Goal: Task Accomplishment & Management: Manage account settings

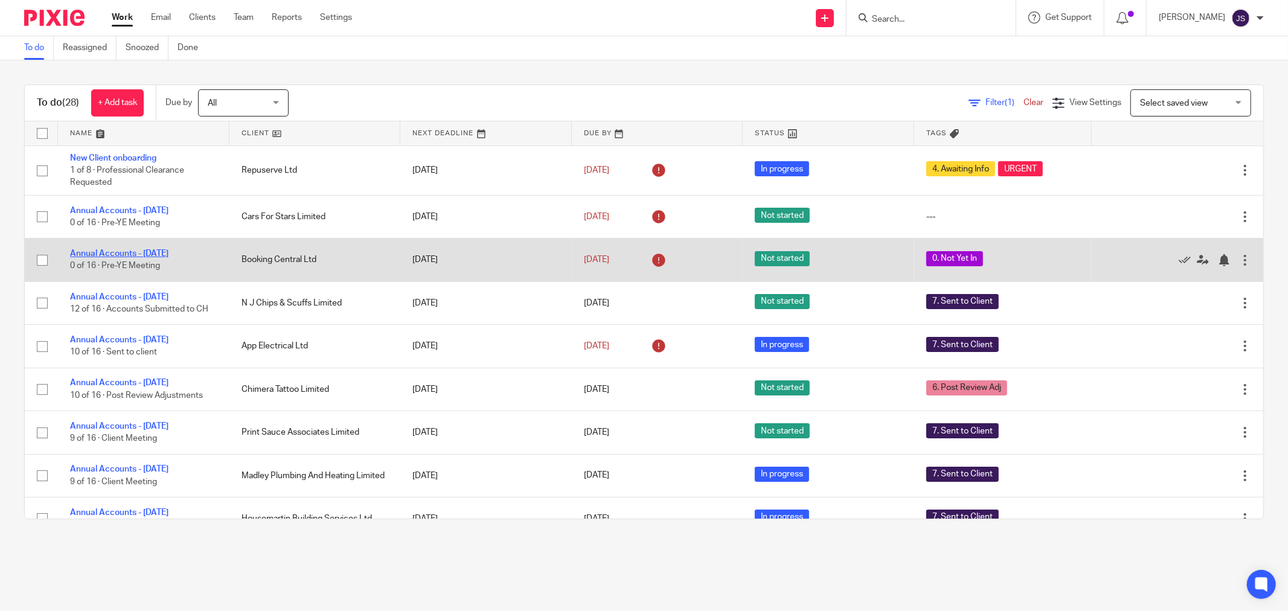
click at [154, 254] on link "Annual Accounts - [DATE]" at bounding box center [119, 253] width 98 height 8
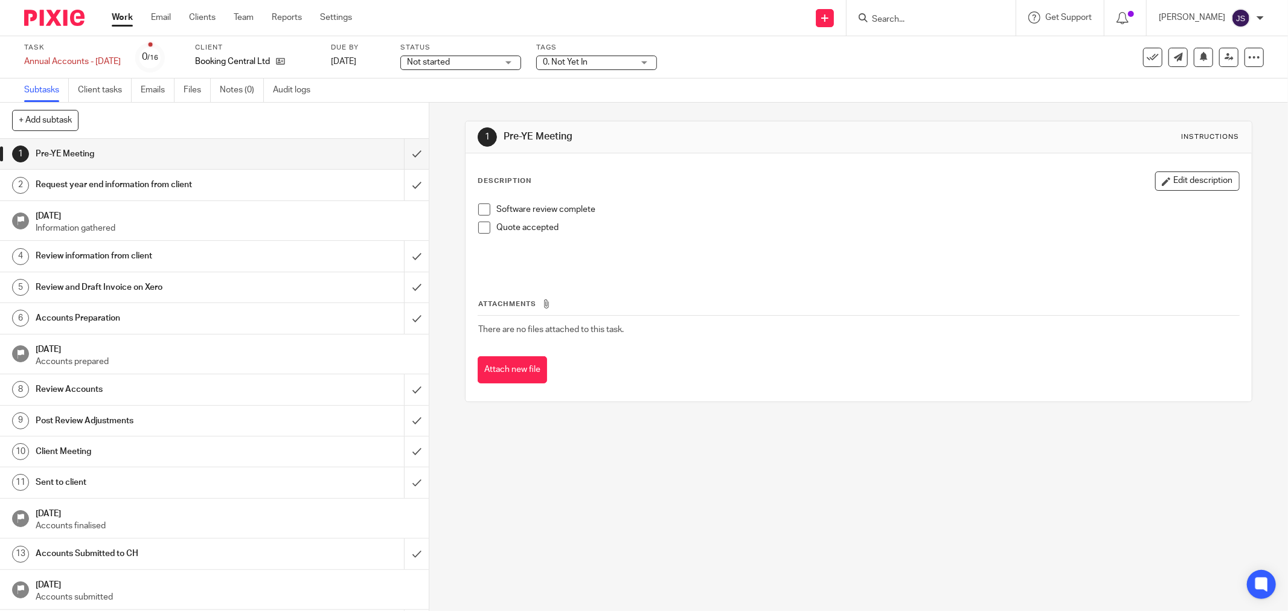
drag, startPoint x: 580, startPoint y: 54, endPoint x: 587, endPoint y: 56, distance: 6.8
click at [587, 56] on div "Tags 0. Not Yet In 0. Not Yet In 1. Information Requested 2. Records Received 3…" at bounding box center [596, 57] width 121 height 29
click at [587, 56] on span "0. Not Yet In" at bounding box center [588, 62] width 91 height 13
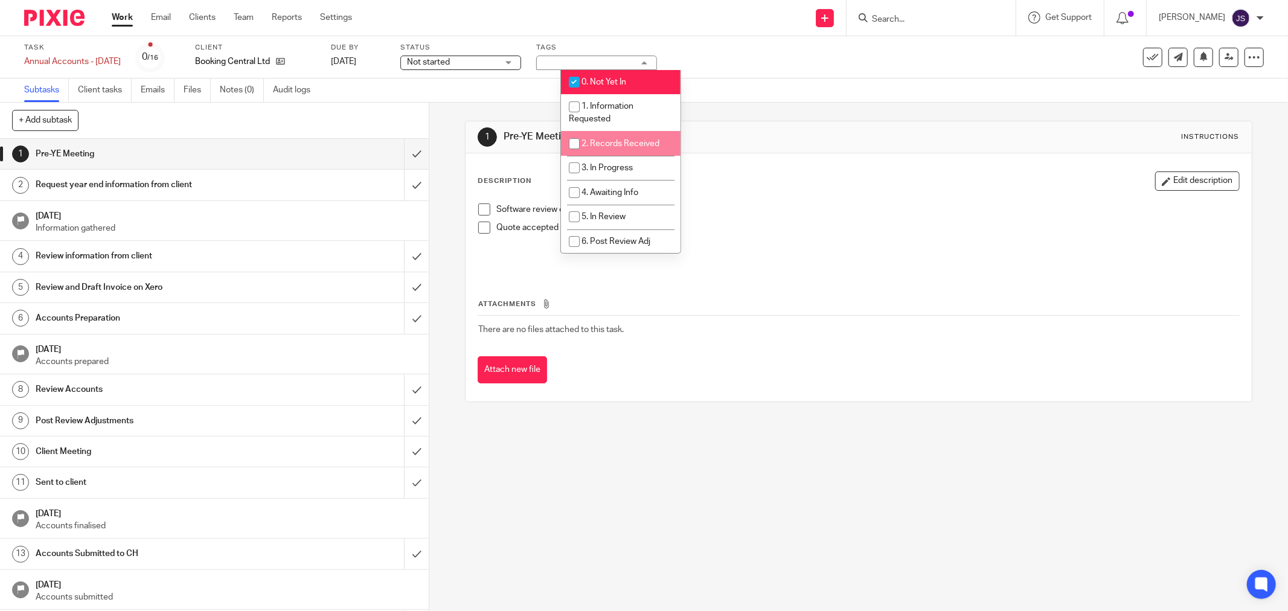
click at [621, 144] on span "2. Records Received" at bounding box center [620, 143] width 78 height 8
checkbox input "true"
click at [620, 77] on li "0. Not Yet In" at bounding box center [621, 82] width 120 height 25
checkbox input "false"
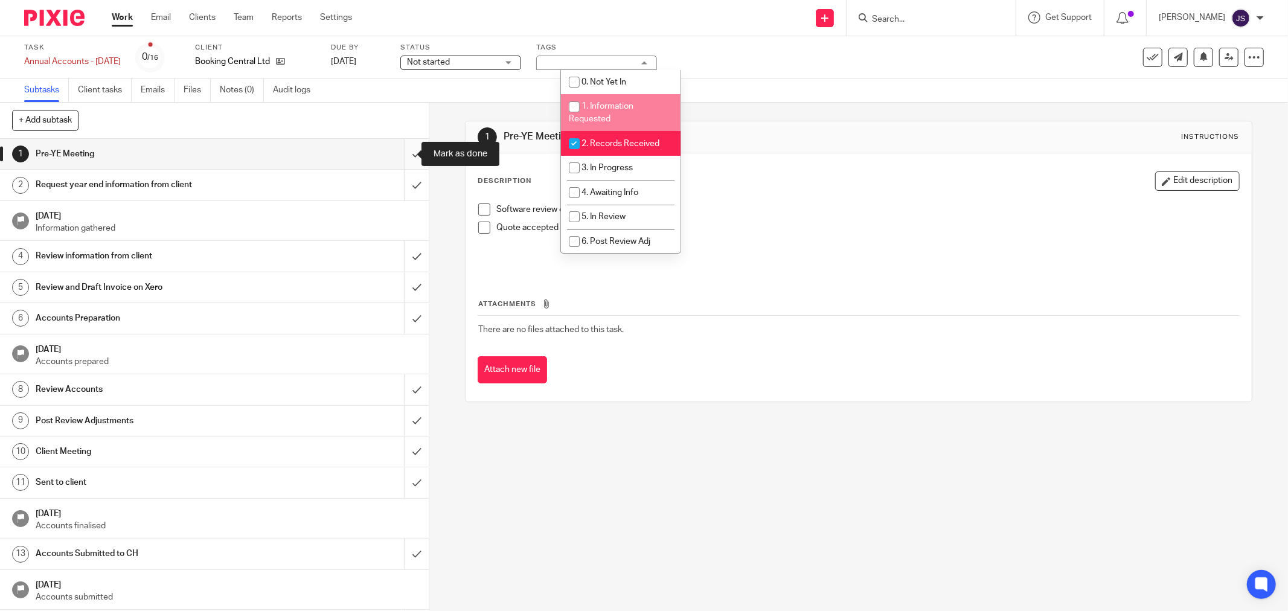
click at [402, 158] on input "submit" at bounding box center [214, 154] width 429 height 30
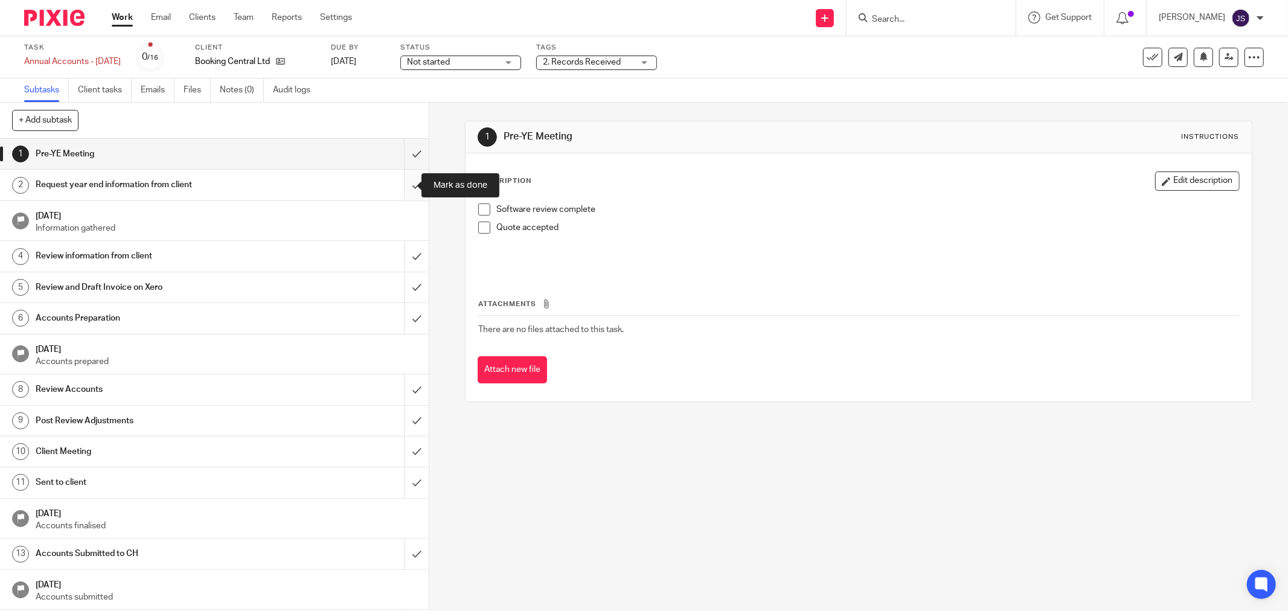
click at [397, 179] on input "submit" at bounding box center [214, 185] width 429 height 30
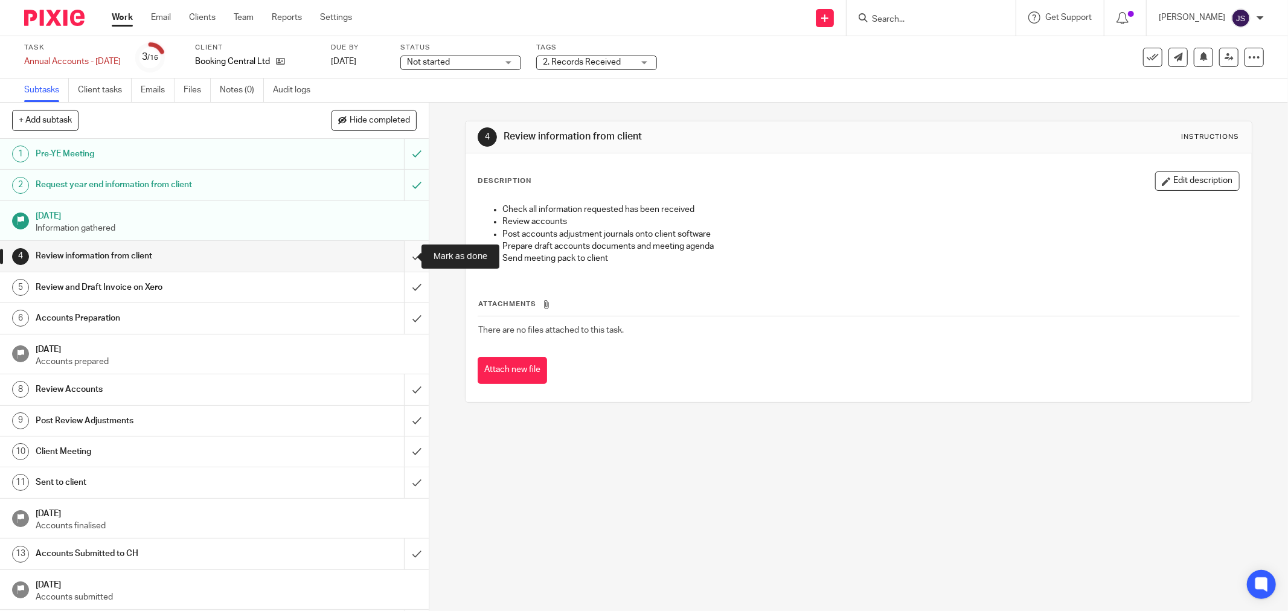
click at [408, 255] on input "submit" at bounding box center [214, 256] width 429 height 30
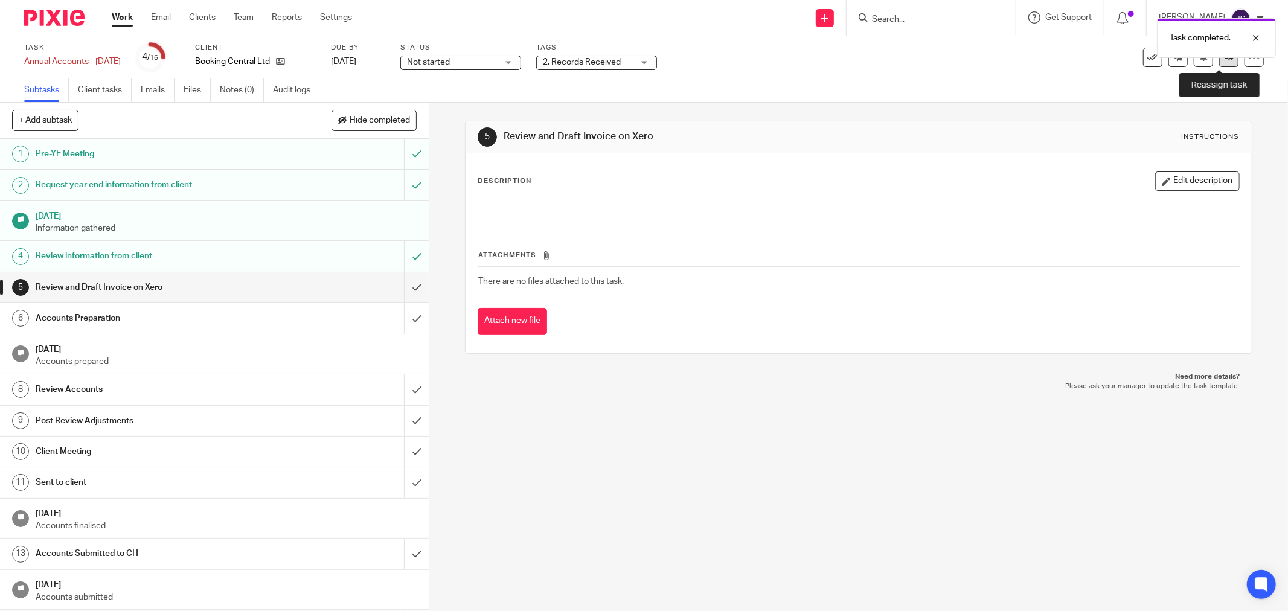
click at [1224, 60] on icon at bounding box center [1228, 57] width 9 height 9
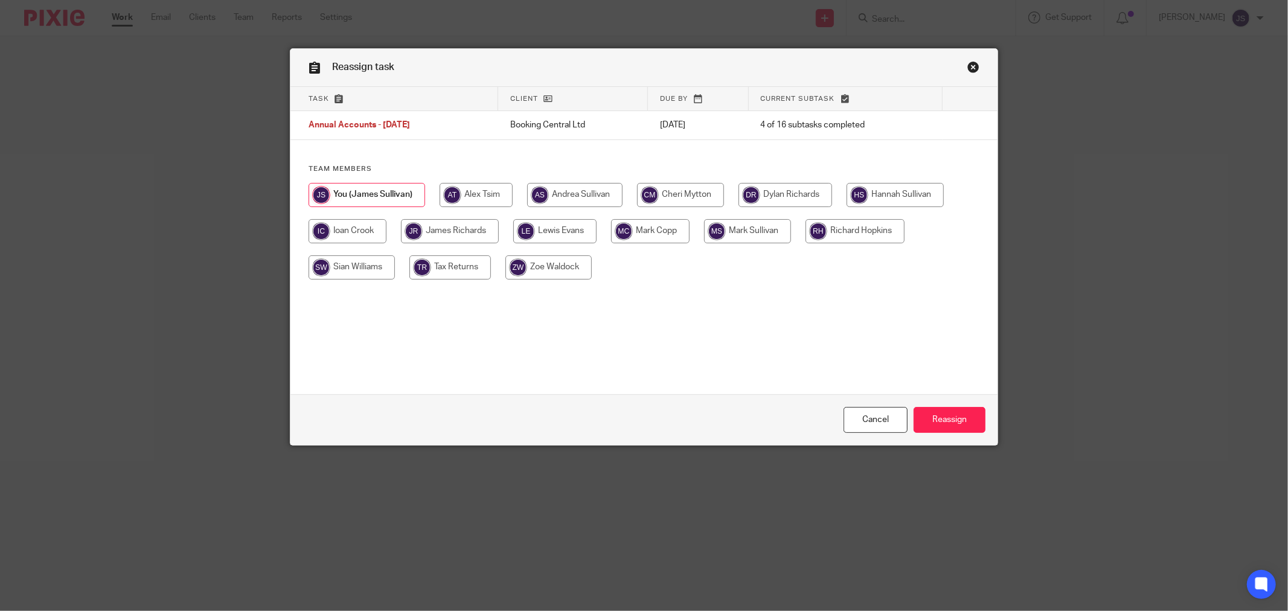
click at [552, 235] on input "radio" at bounding box center [554, 231] width 83 height 24
radio input "true"
click at [924, 421] on input "Reassign" at bounding box center [950, 420] width 72 height 26
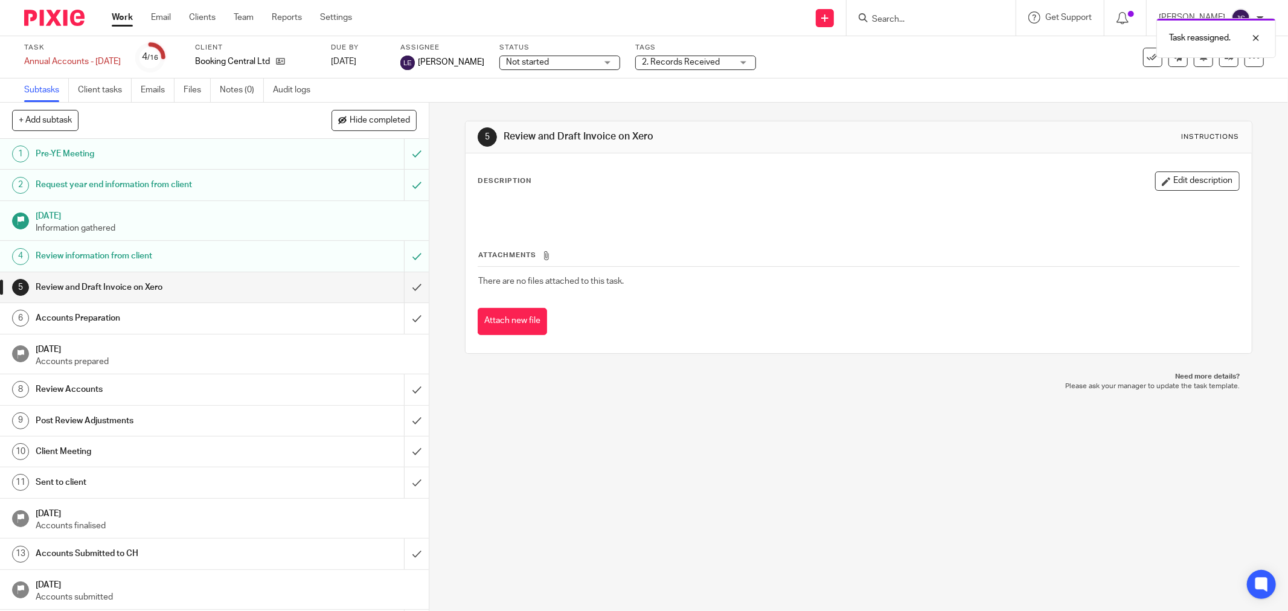
click at [72, 16] on img at bounding box center [54, 18] width 60 height 16
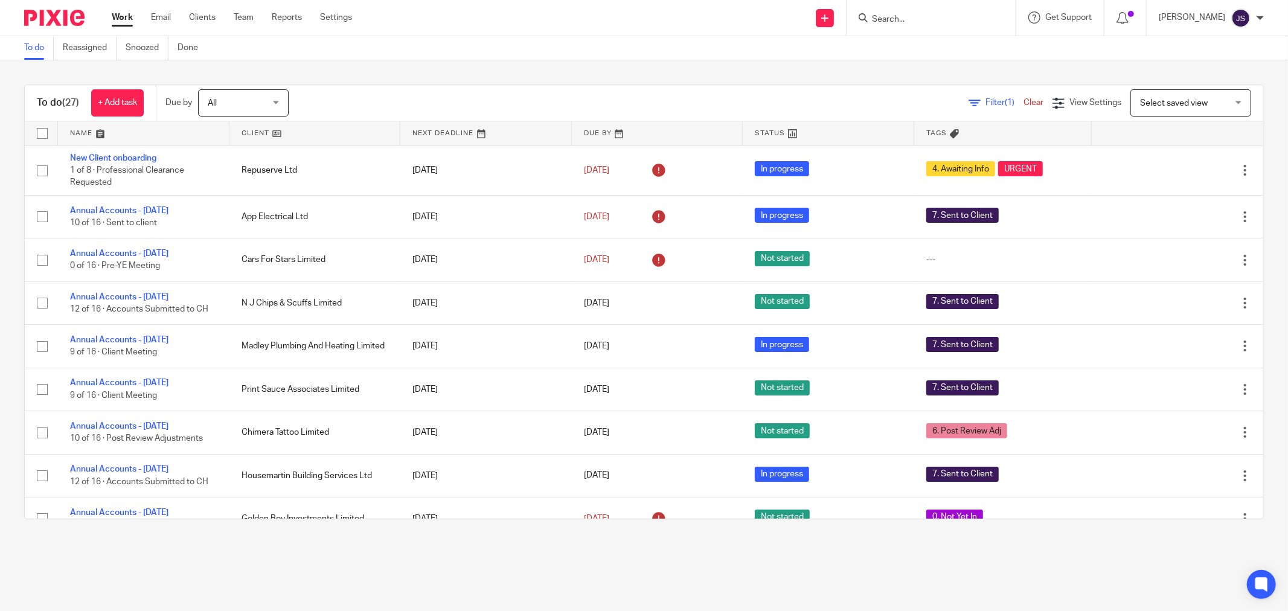
click at [115, 547] on main "To do Reassigned Snoozed Done To do (27) + Add task Due by All All Today Tomorr…" at bounding box center [644, 305] width 1288 height 611
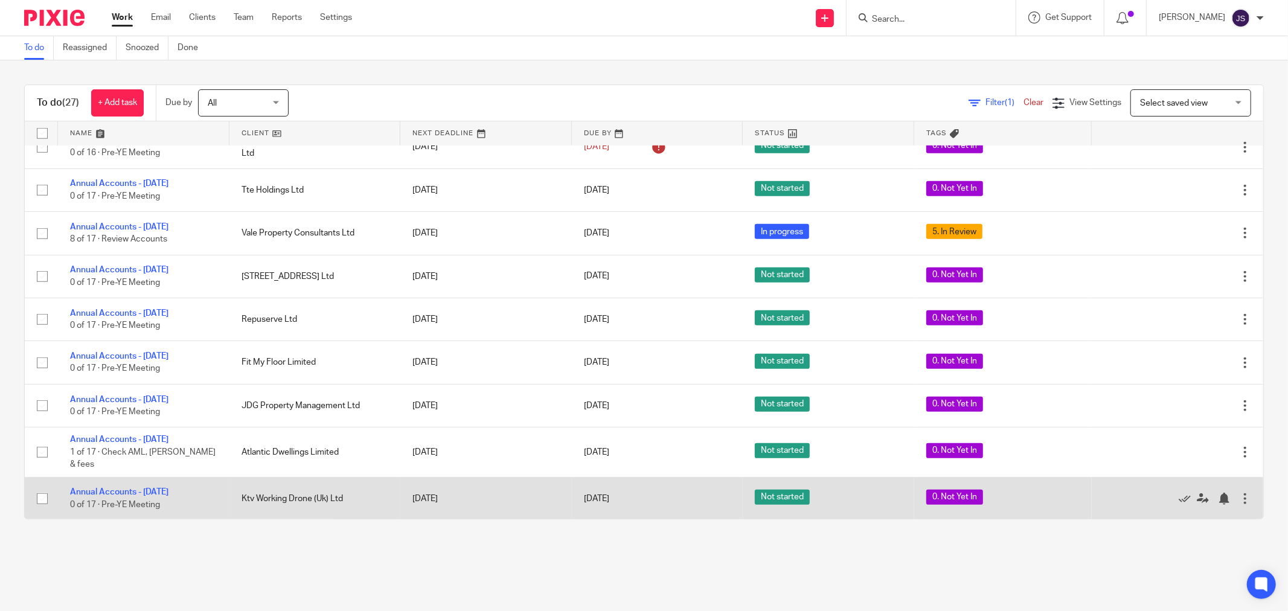
scroll to position [807, 0]
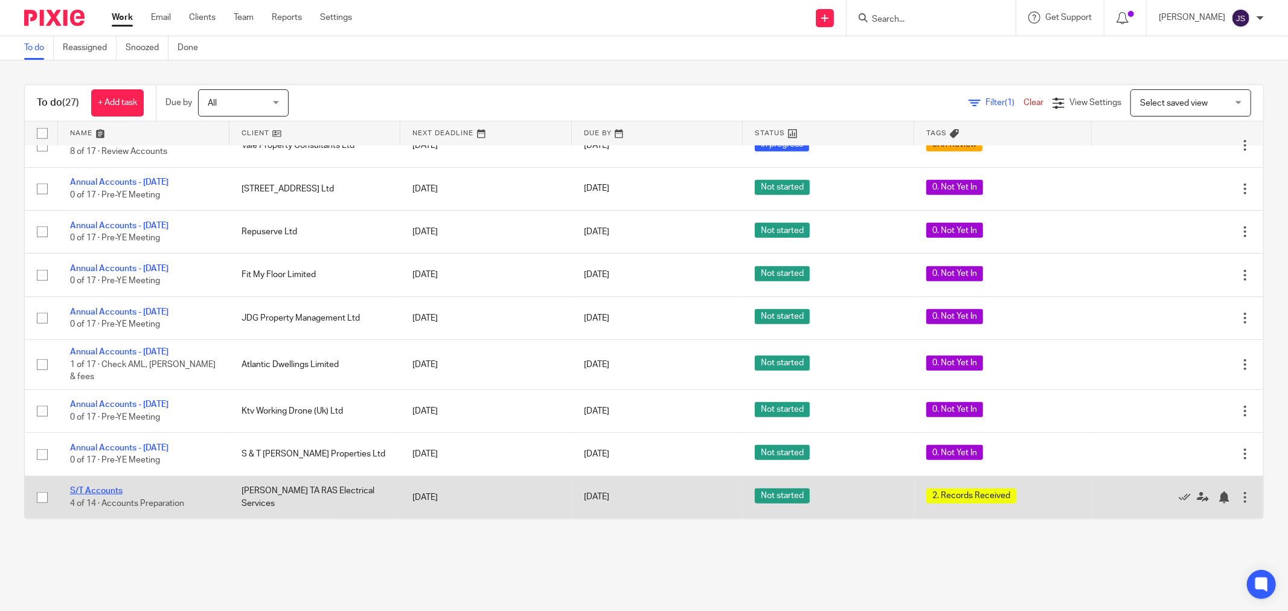
click at [111, 489] on link "S/T Accounts" at bounding box center [96, 491] width 53 height 8
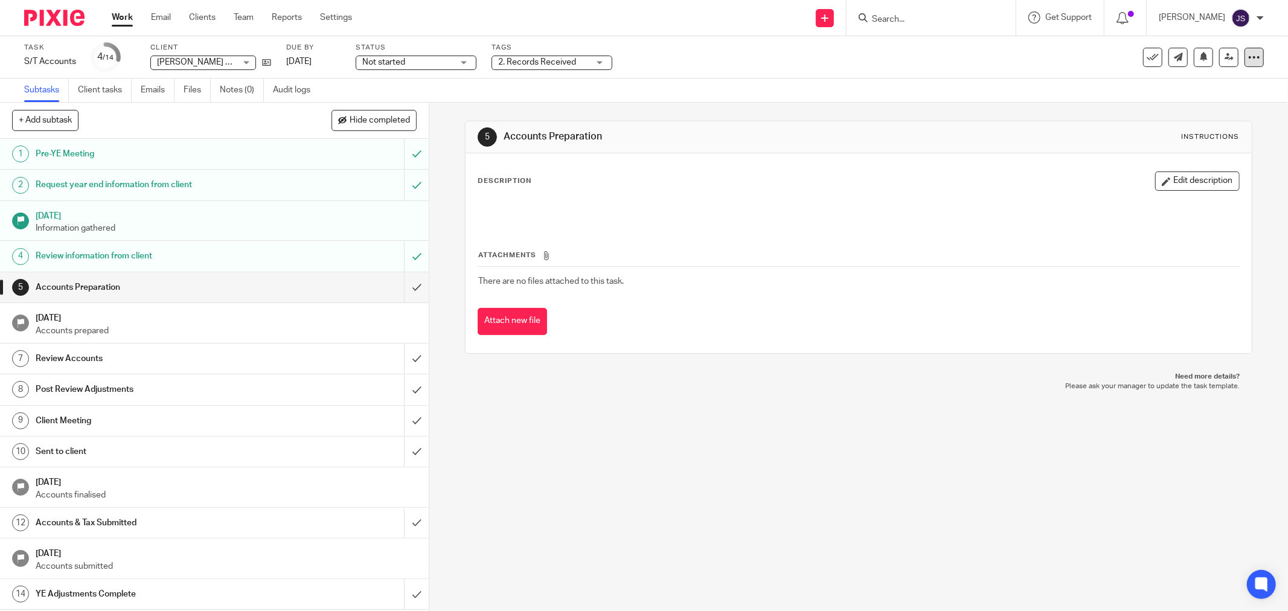
drag, startPoint x: 1258, startPoint y: 58, endPoint x: 1244, endPoint y: 59, distance: 13.9
click at [1256, 59] on div "Task S/T Accounts Save S/T Accounts 4 /14 Client Rob Symes TA RAS Electrical Se…" at bounding box center [644, 57] width 1288 height 42
click at [1248, 59] on icon at bounding box center [1254, 57] width 12 height 12
click at [1013, 100] on div "Subtasks Client tasks Emails Files Notes (0) Audit logs" at bounding box center [644, 90] width 1288 height 24
click at [263, 62] on icon at bounding box center [266, 62] width 9 height 9
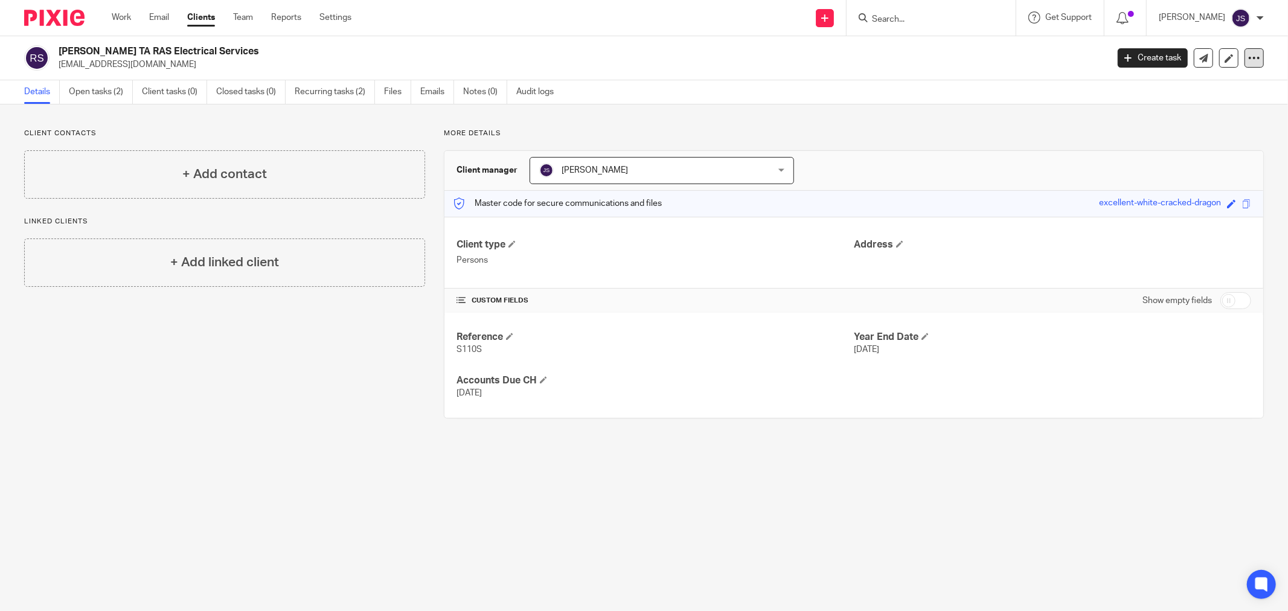
click at [1248, 56] on icon at bounding box center [1254, 58] width 12 height 12
click at [1219, 56] on link at bounding box center [1228, 57] width 19 height 19
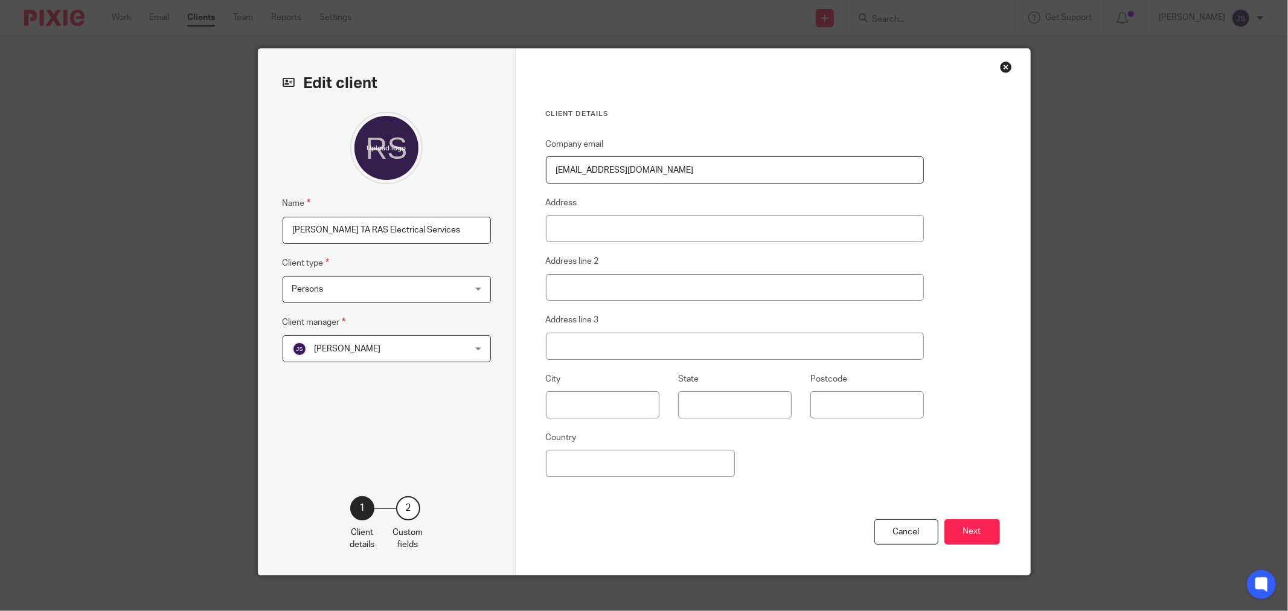
click at [1000, 70] on div "Close this dialog window" at bounding box center [1006, 67] width 12 height 12
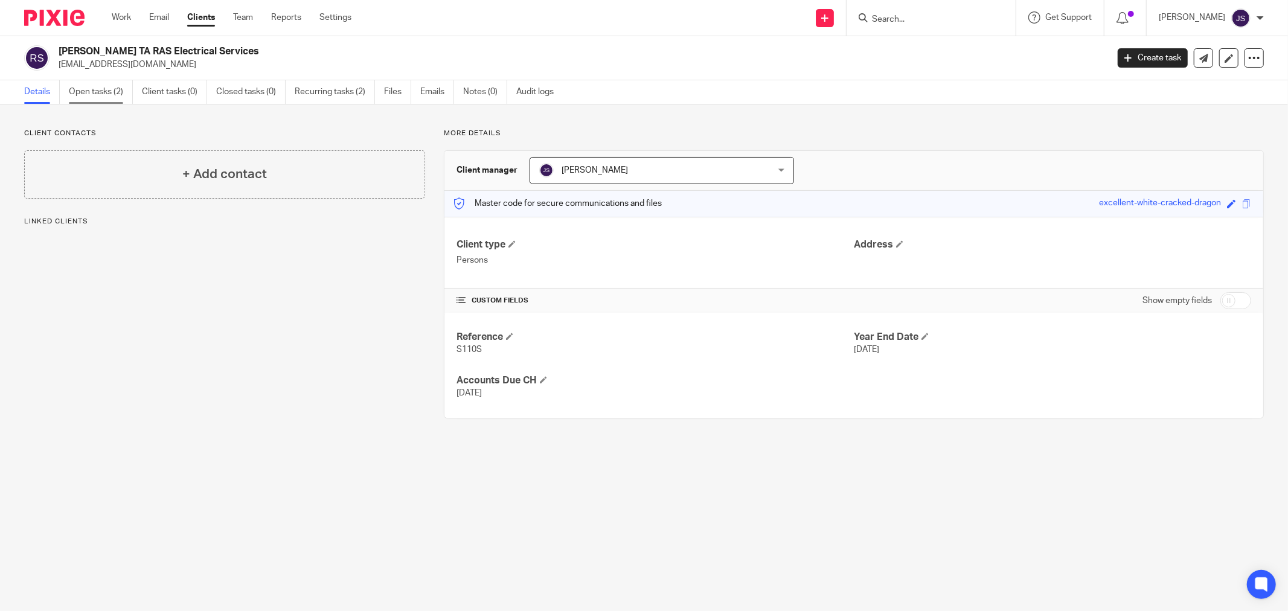
click at [106, 97] on link "Open tasks (2)" at bounding box center [101, 92] width 64 height 24
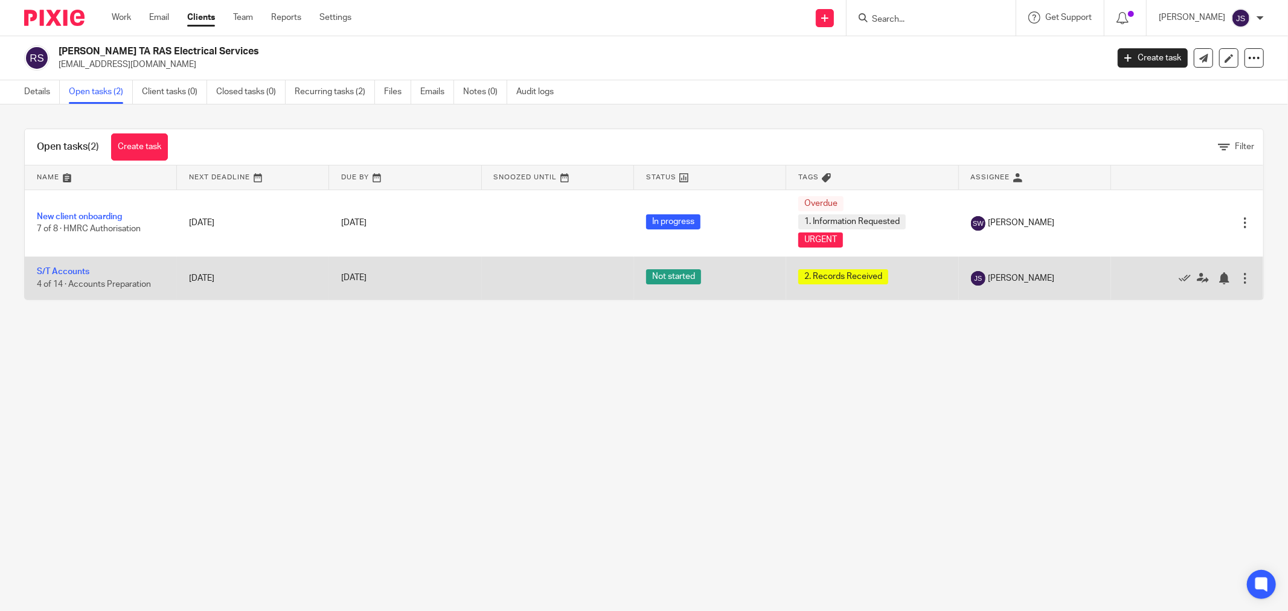
click at [1239, 279] on div at bounding box center [1245, 278] width 12 height 12
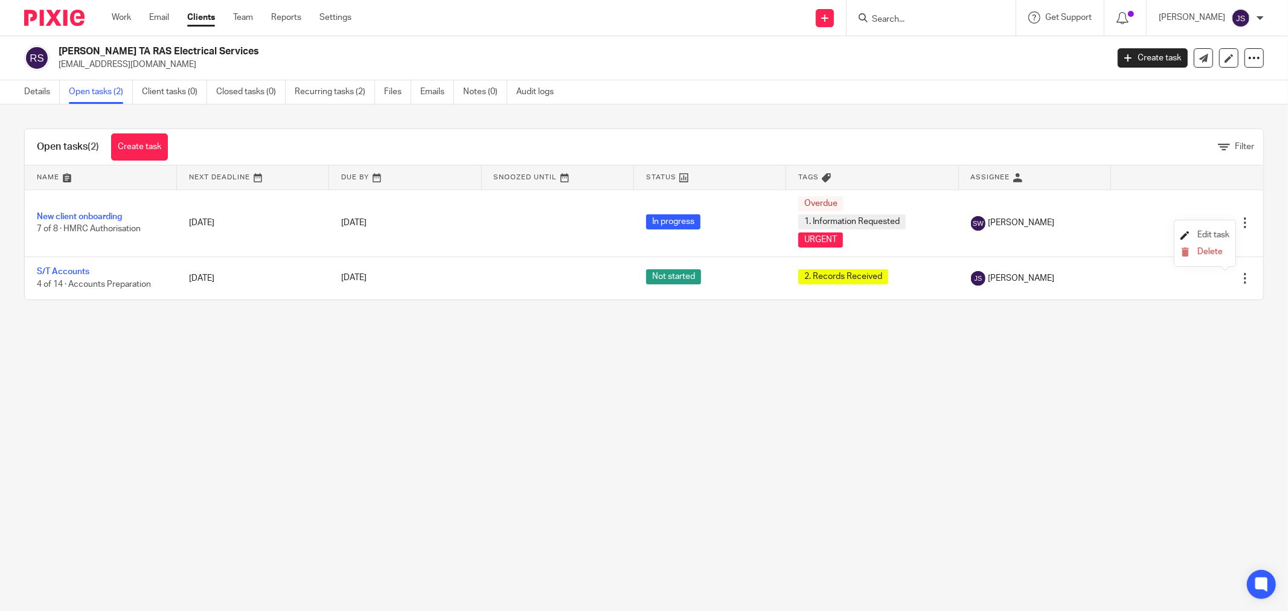
click at [1212, 231] on span "Edit task" at bounding box center [1213, 235] width 32 height 8
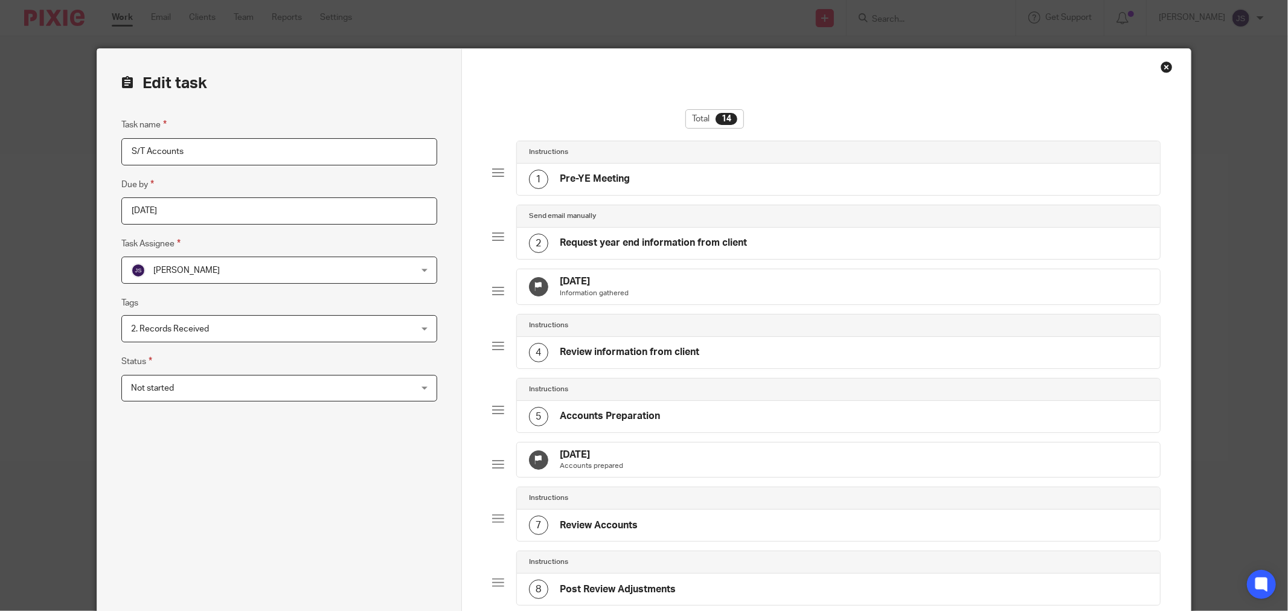
click at [138, 210] on input "2026-12-31" at bounding box center [279, 210] width 316 height 27
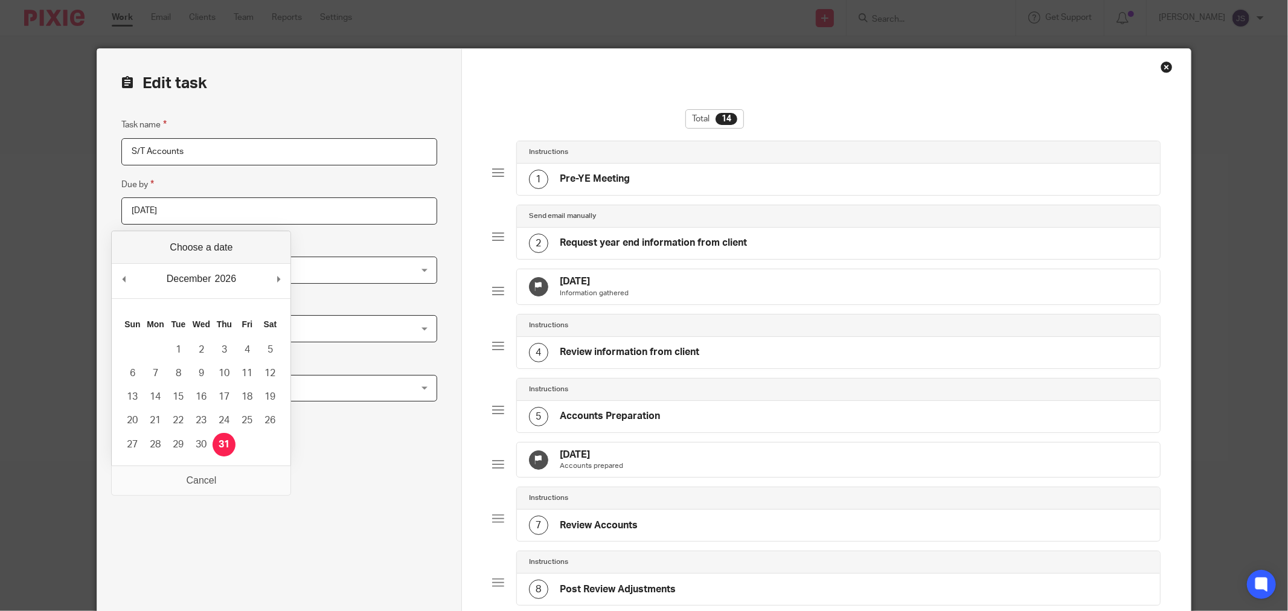
click at [142, 210] on input "2026-12-31" at bounding box center [279, 210] width 316 height 27
type input "2027-01-015"
drag, startPoint x: 222, startPoint y: 213, endPoint x: 59, endPoint y: 213, distance: 163.0
click at [59, 213] on div "Edit task Task name S/T Accounts Due by 2027-01-015 Task Assignee James Sulliva…" at bounding box center [644, 305] width 1288 height 611
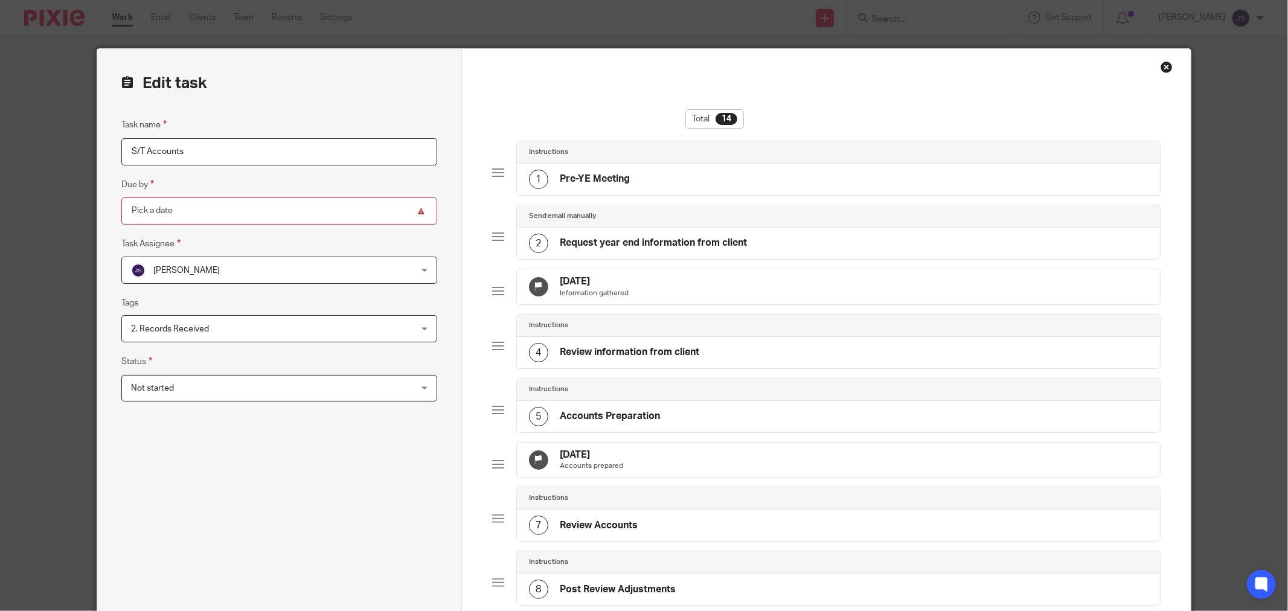
click at [371, 208] on input "Due by" at bounding box center [279, 210] width 316 height 27
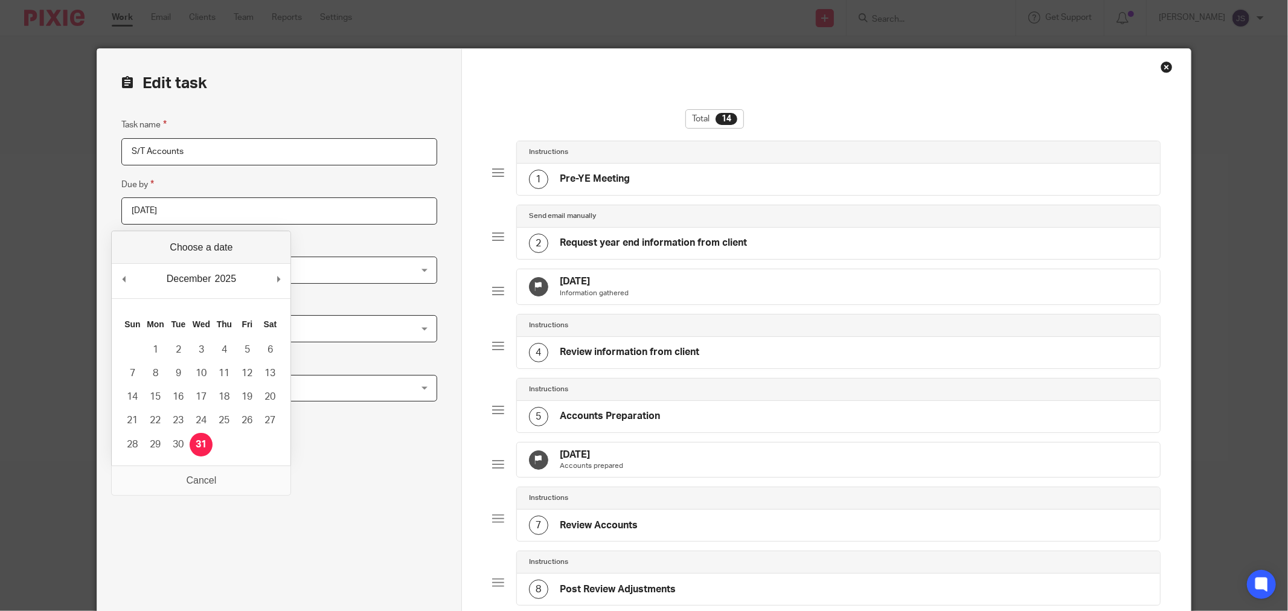
type input "2025-12-31"
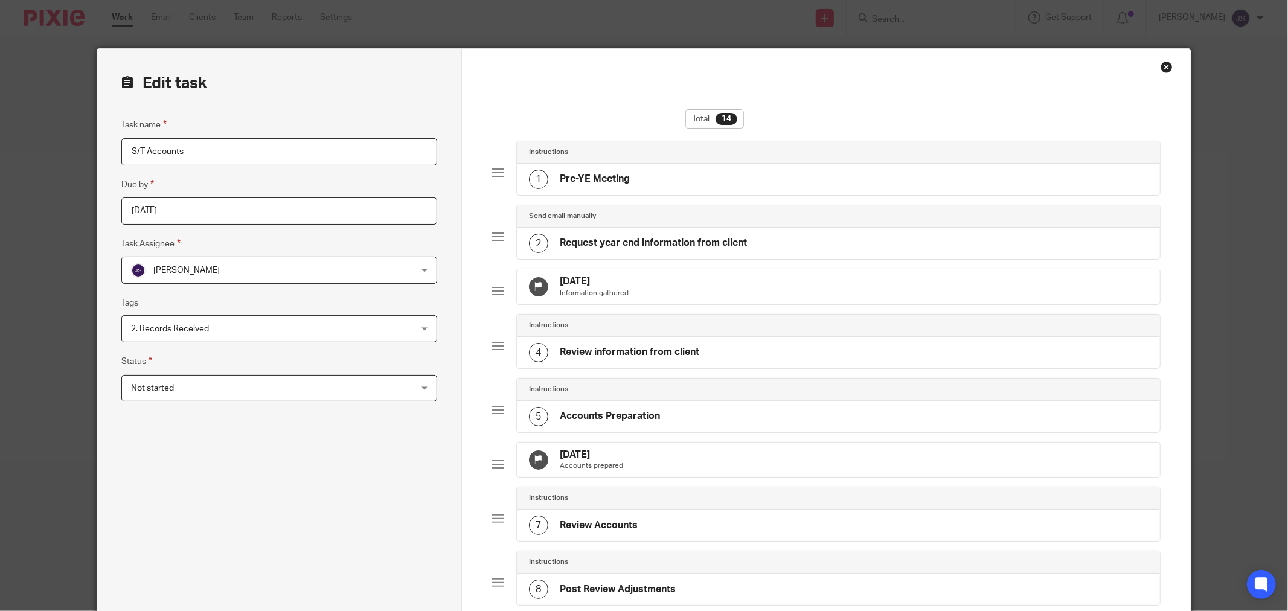
click at [278, 473] on div "Task name S/T Accounts Due by 2025-12-31 Task Assignee James Sullivan James Sul…" at bounding box center [279, 594] width 316 height 953
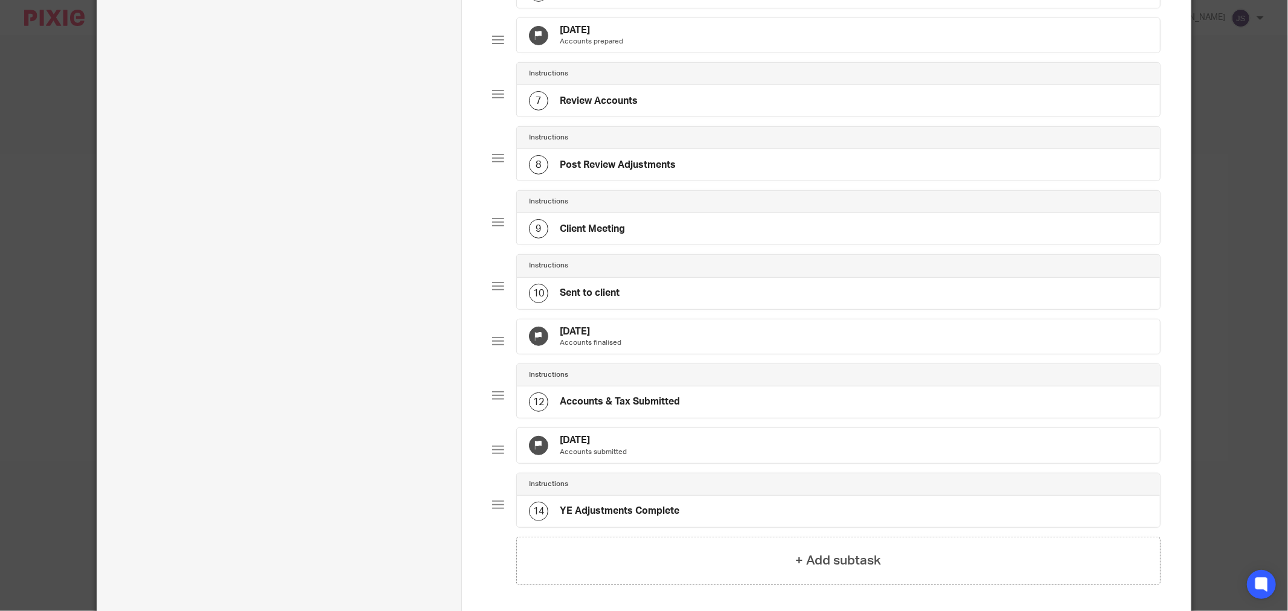
scroll to position [575, 0]
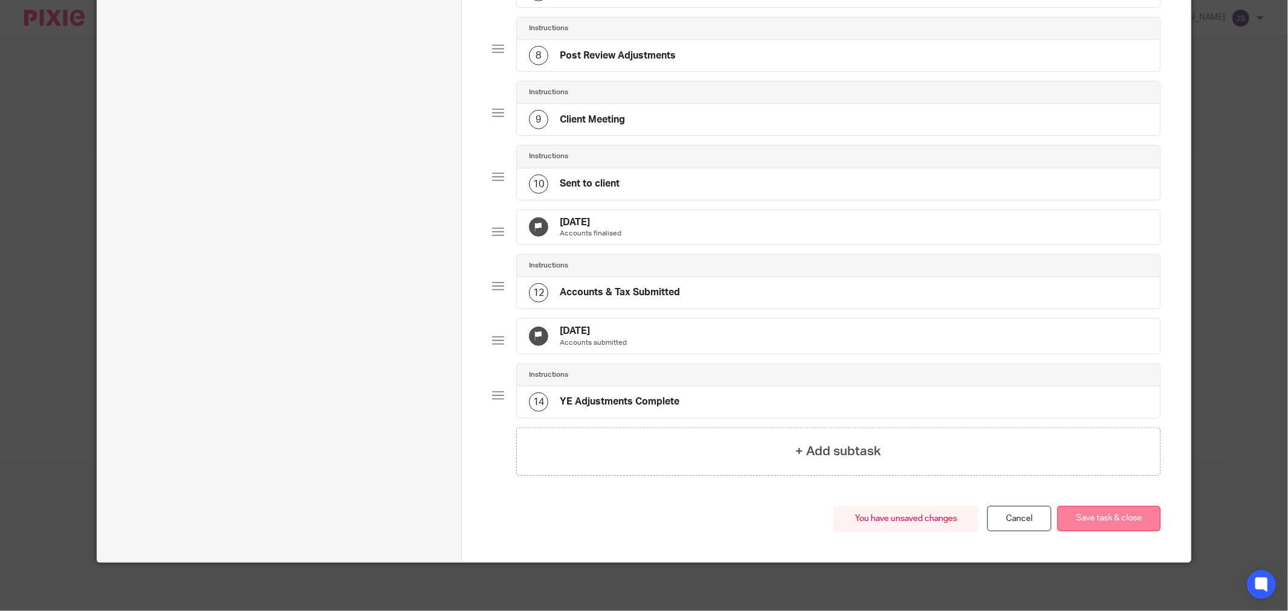
click at [1101, 516] on button "Save task & close" at bounding box center [1108, 519] width 103 height 26
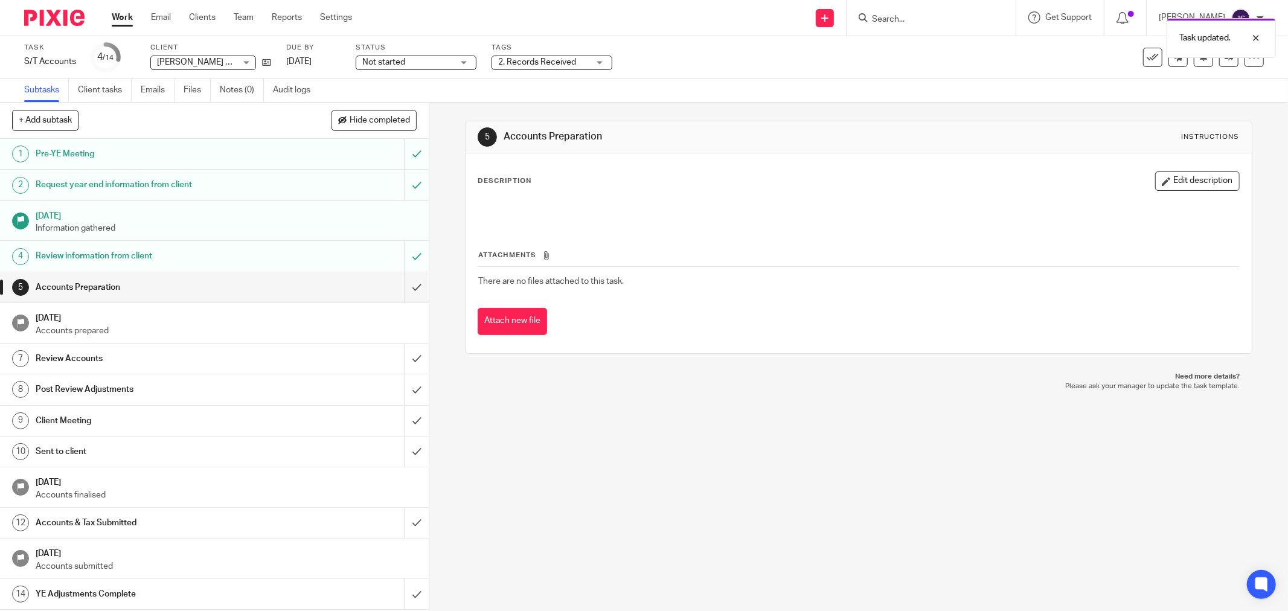
click at [46, 8] on div at bounding box center [50, 18] width 100 height 36
click at [47, 13] on img at bounding box center [54, 18] width 60 height 16
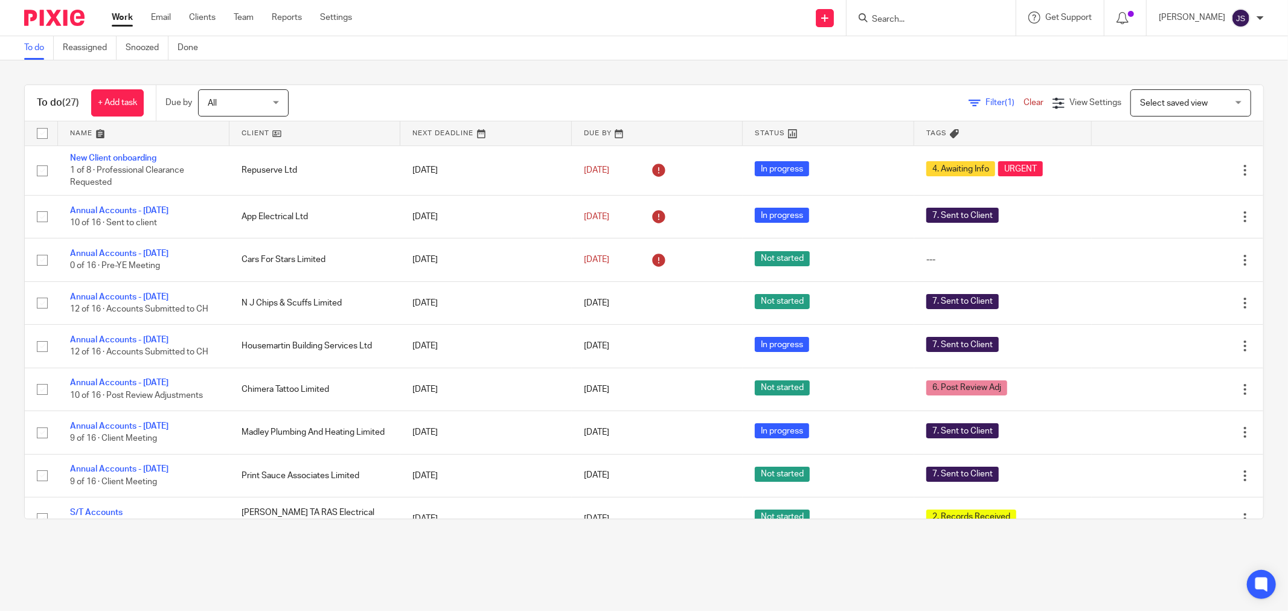
click at [40, 20] on img at bounding box center [54, 18] width 60 height 16
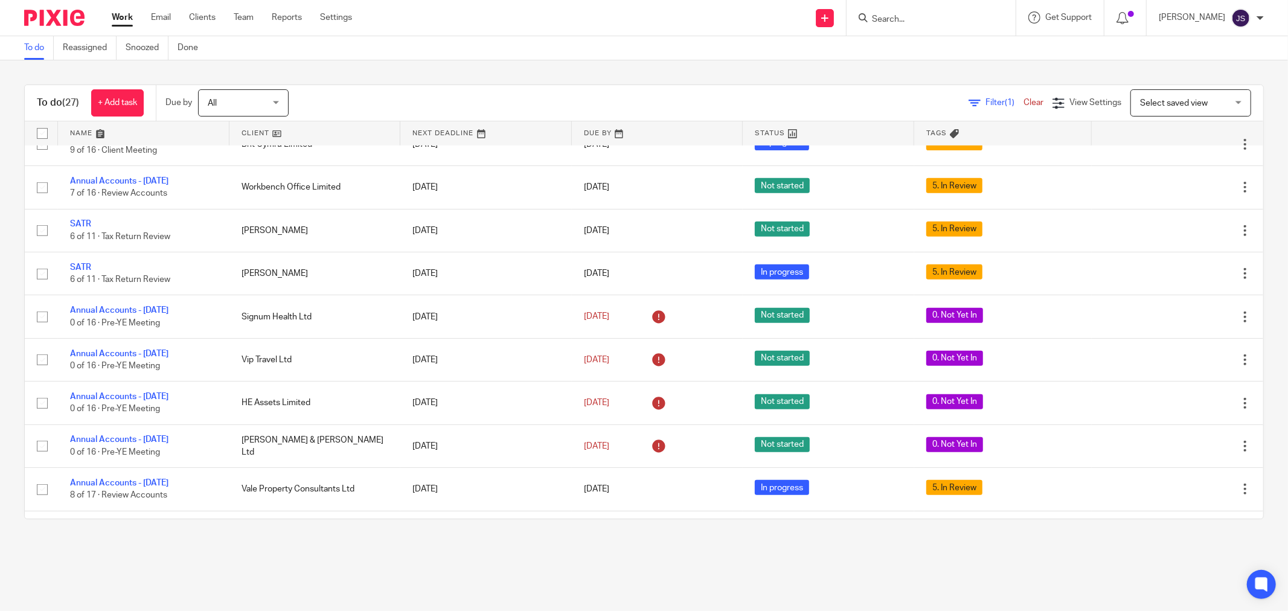
scroll to position [337, 0]
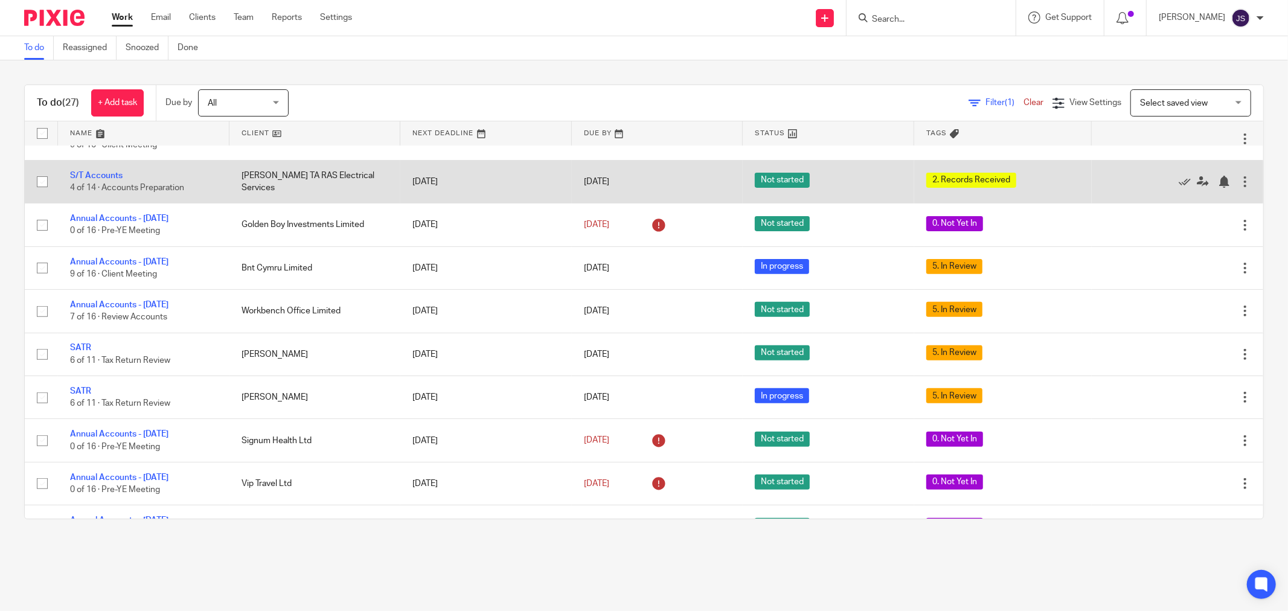
click at [106, 173] on td "S/T Accounts 4 of 14 · Accounts Preparation" at bounding box center [143, 181] width 171 height 43
click at [105, 173] on link "S/T Accounts" at bounding box center [96, 175] width 53 height 8
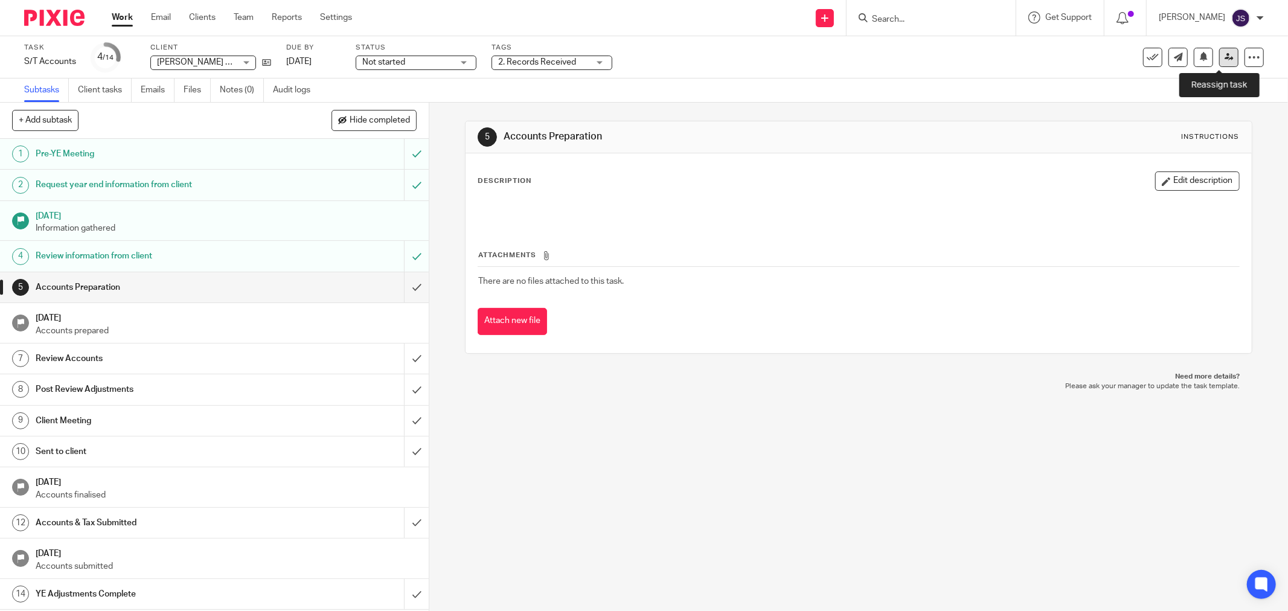
click at [1220, 62] on link at bounding box center [1228, 57] width 19 height 19
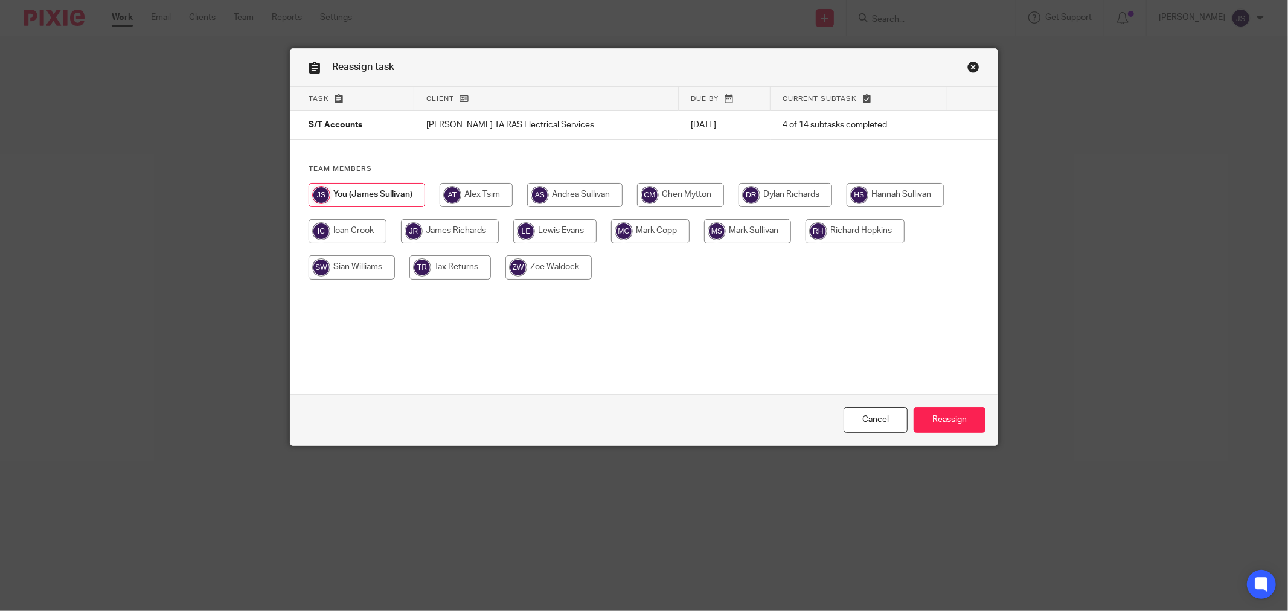
click at [885, 197] on input "radio" at bounding box center [894, 195] width 97 height 24
radio input "true"
click at [955, 414] on input "Reassign" at bounding box center [950, 420] width 72 height 26
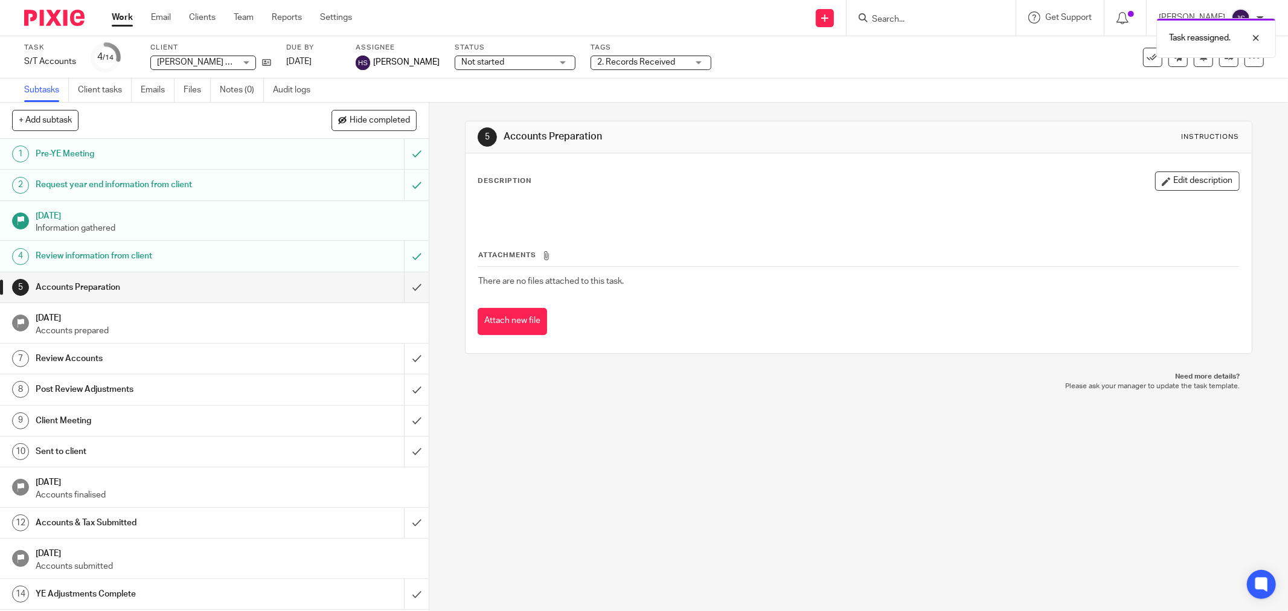
click at [81, 21] on img at bounding box center [54, 18] width 60 height 16
